Goal: Transaction & Acquisition: Purchase product/service

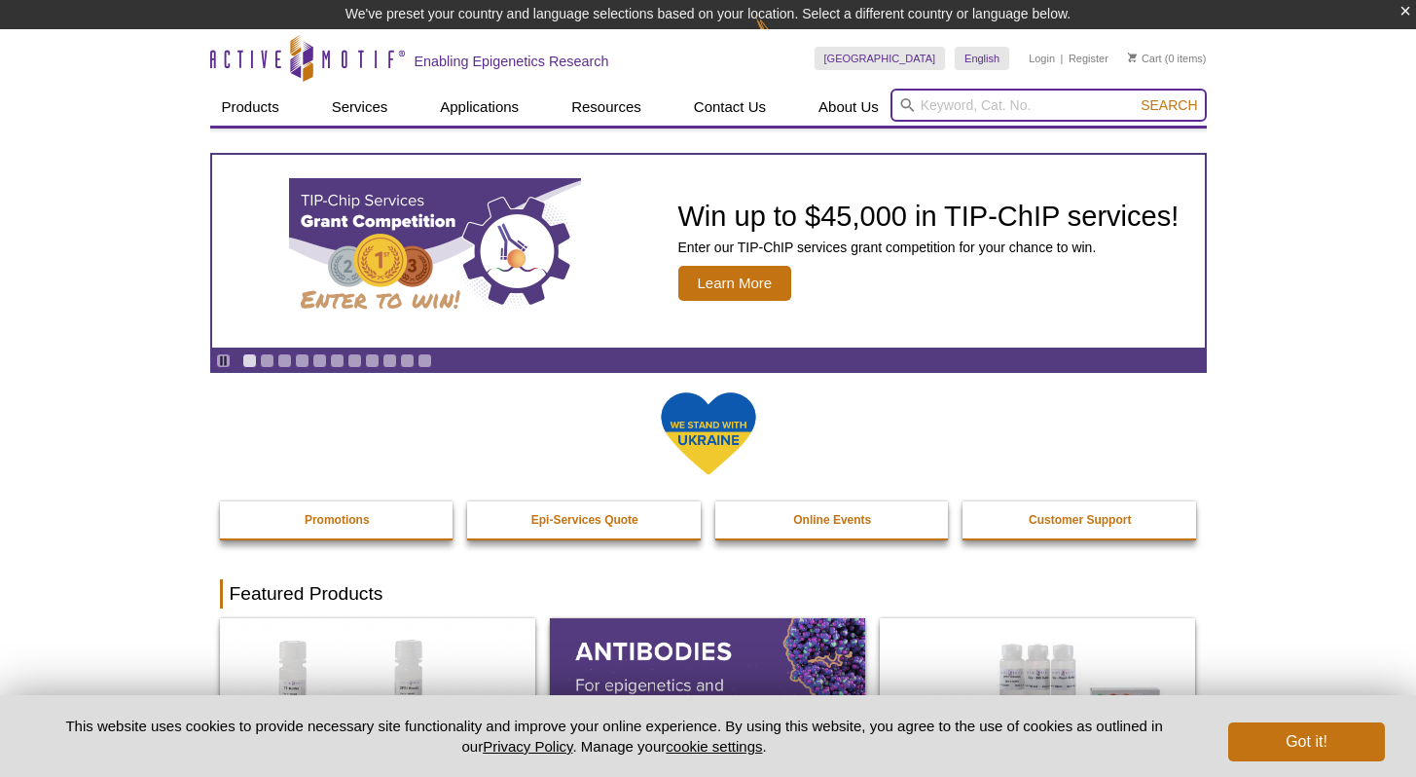
click at [959, 106] on input "search" at bounding box center [1049, 105] width 316 height 33
type input "39133"
click at [1135, 96] on button "Search" at bounding box center [1169, 105] width 68 height 18
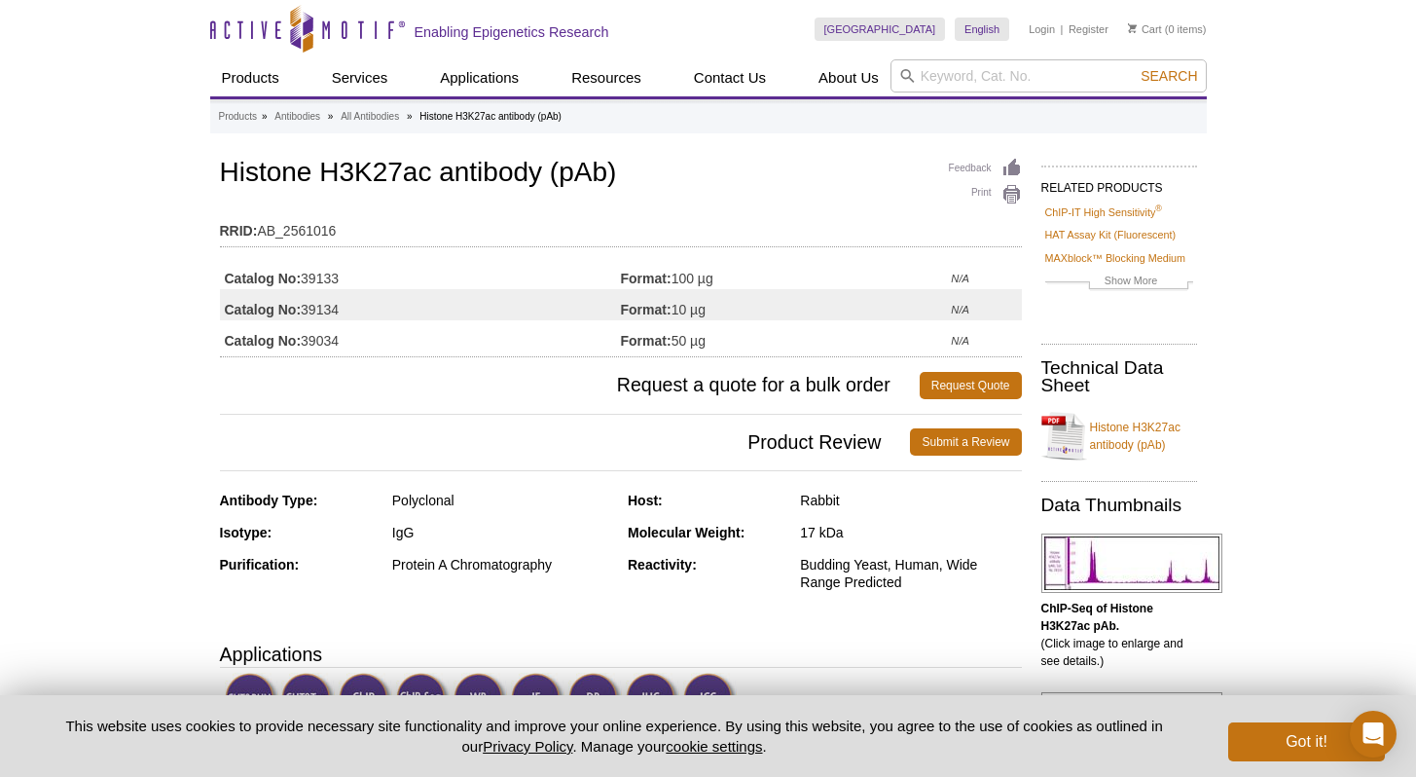
click at [303, 336] on td "Catalog No: 39034" at bounding box center [420, 335] width 401 height 31
click at [926, 245] on table "RRID: AB_2561016" at bounding box center [621, 226] width 802 height 42
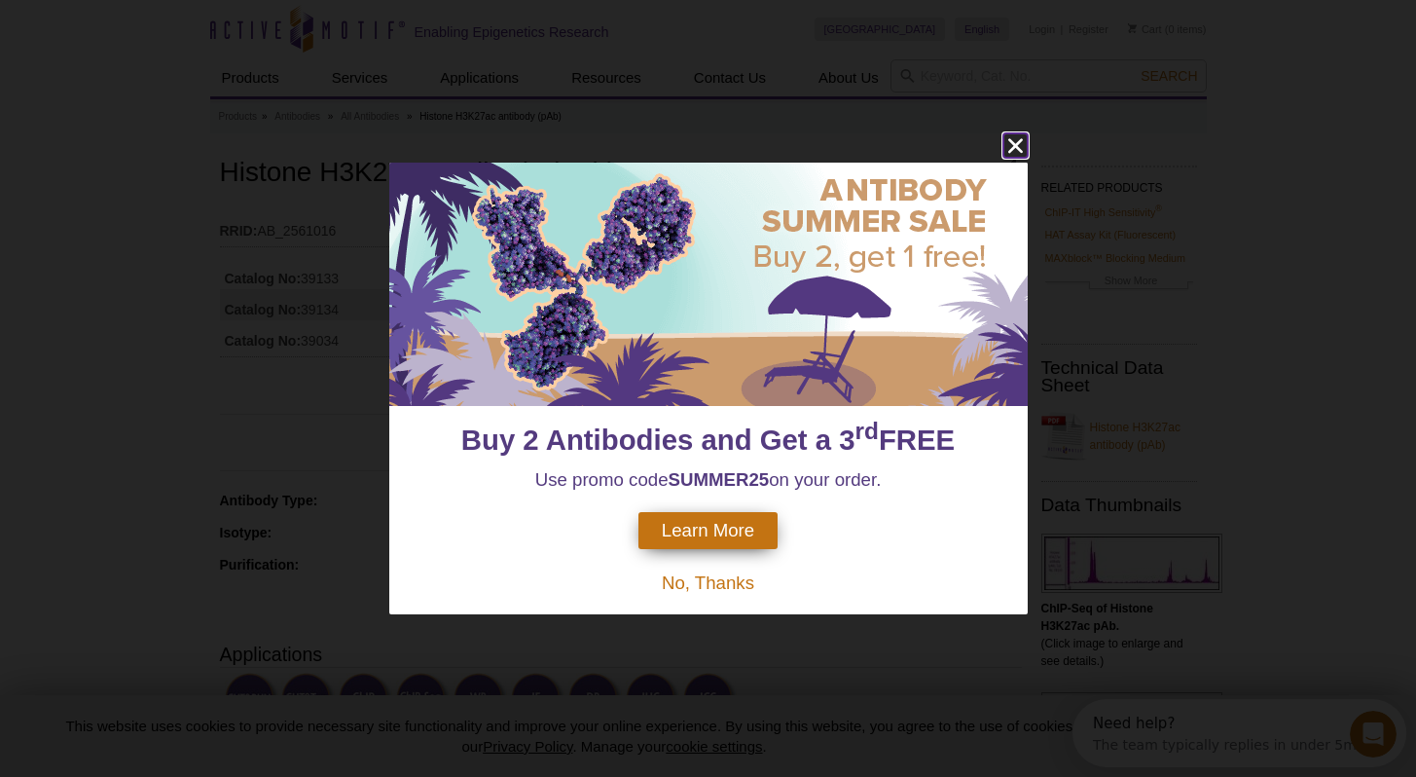
click at [1014, 147] on icon "close" at bounding box center [1015, 145] width 15 height 15
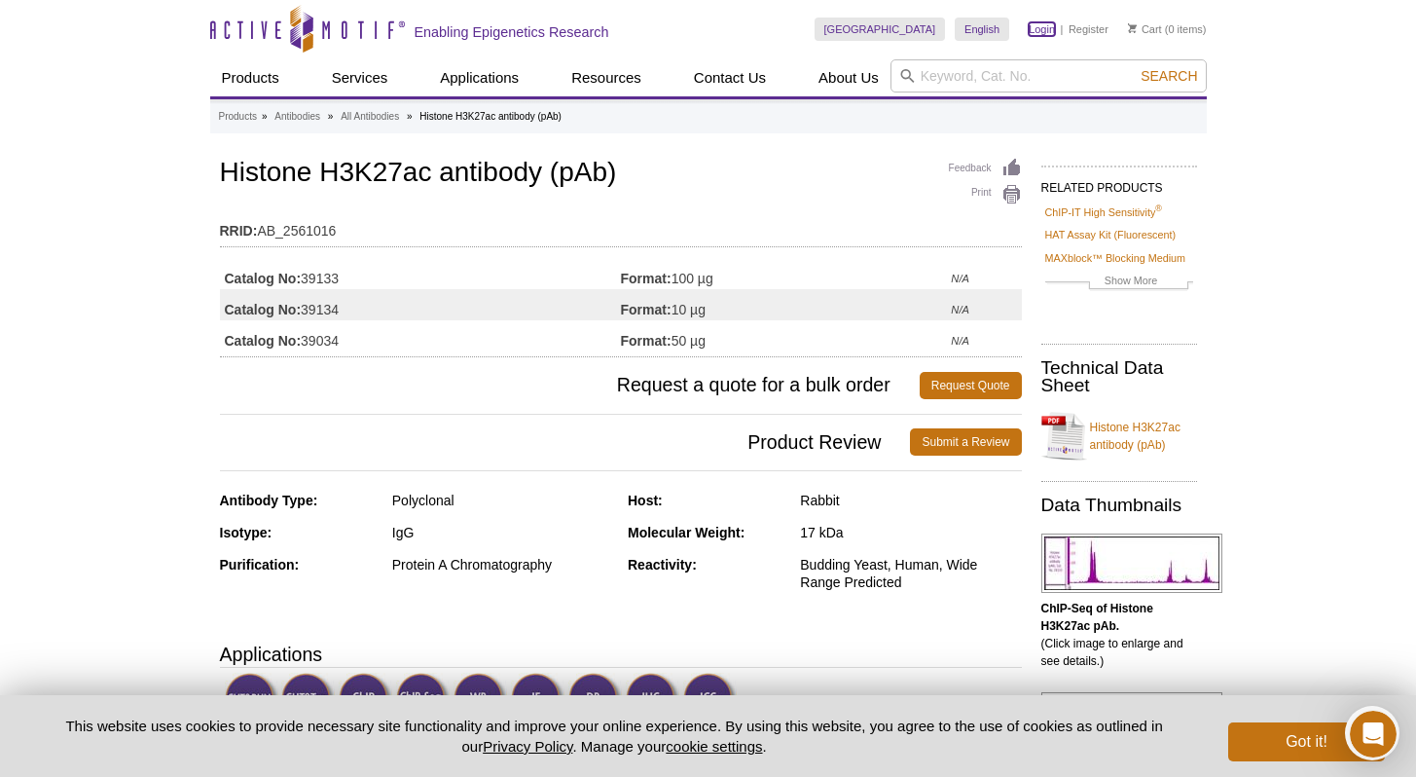
click at [1048, 27] on link "Login" at bounding box center [1042, 29] width 26 height 14
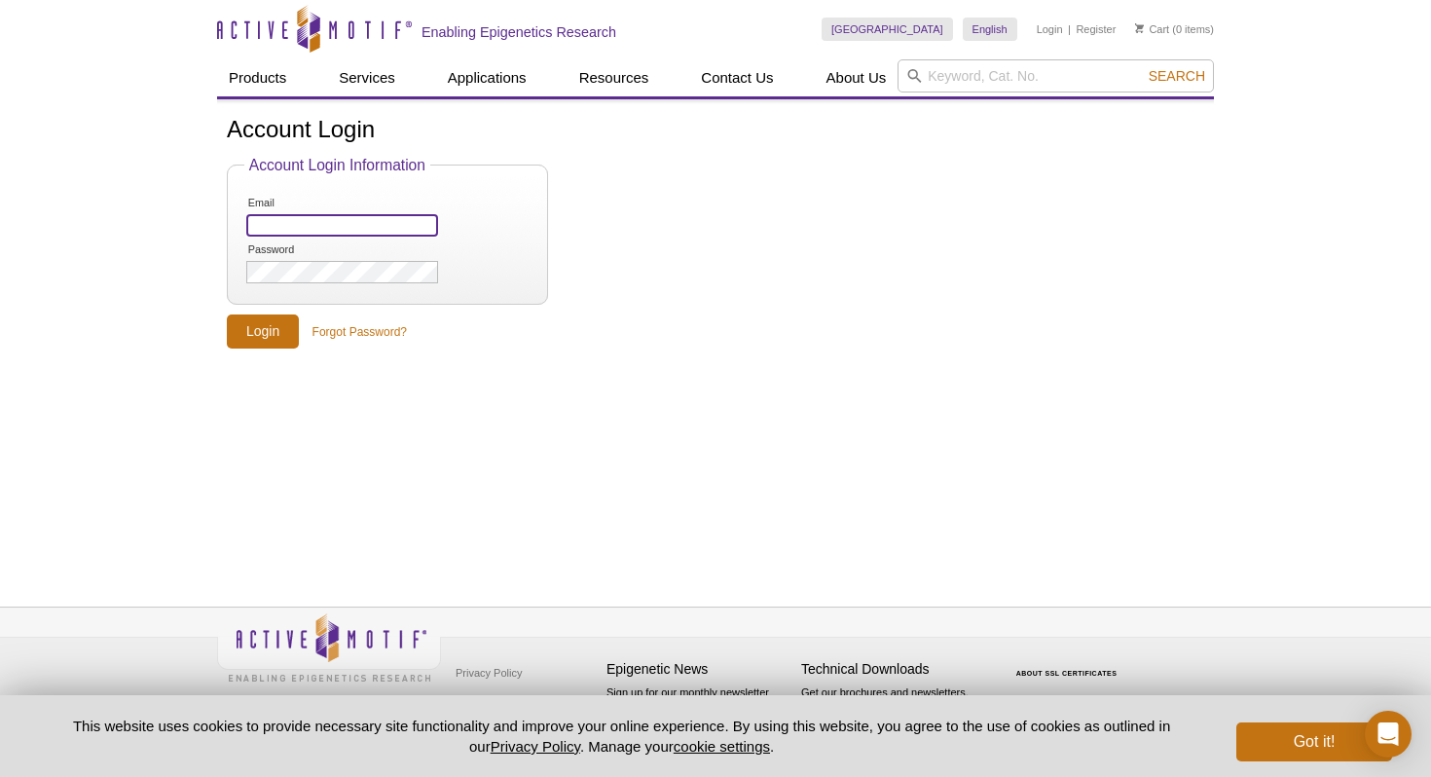
click at [386, 218] on input "Email" at bounding box center [342, 225] width 192 height 22
type input "[EMAIL_ADDRESS][DOMAIN_NAME]"
click at [249, 335] on input "Login" at bounding box center [263, 331] width 72 height 34
